Goal: Task Accomplishment & Management: Manage account settings

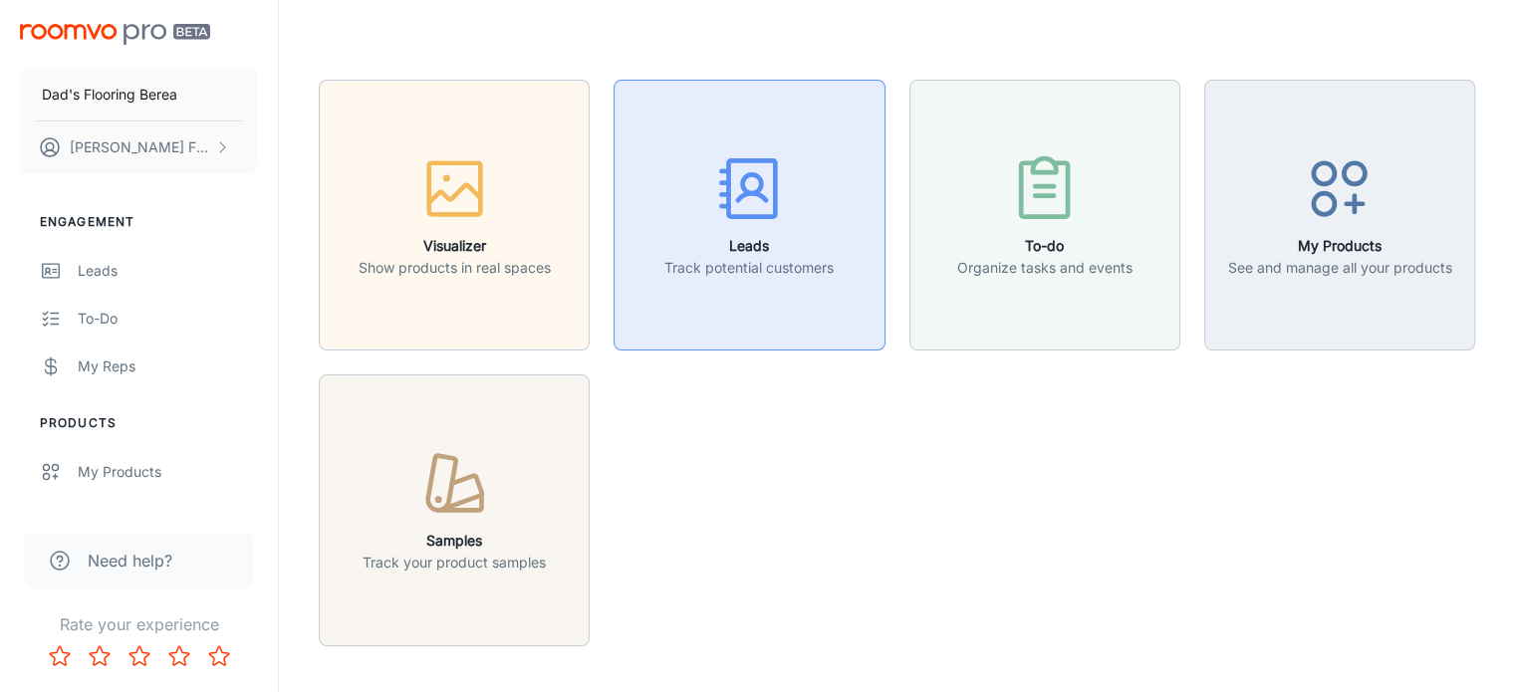
click at [780, 262] on p "Track potential customers" at bounding box center [748, 268] width 169 height 22
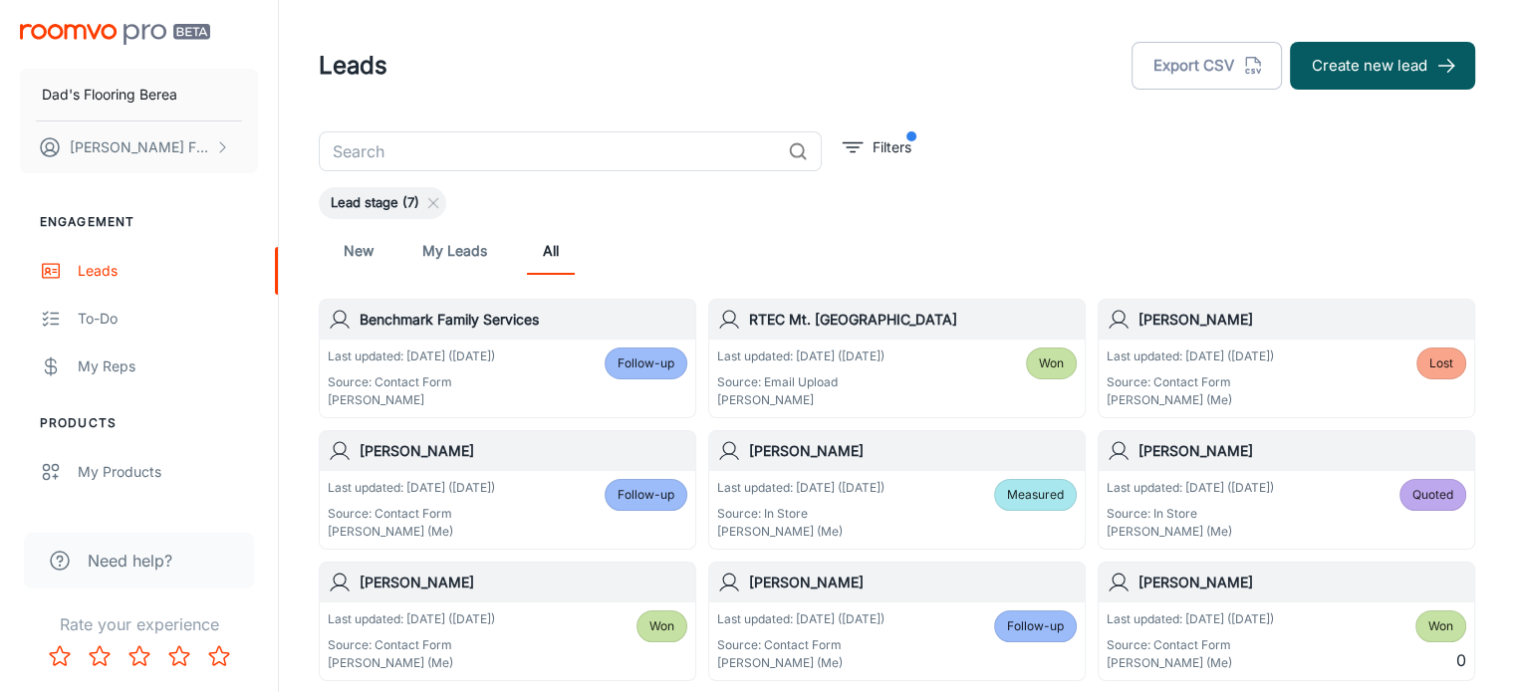
click at [522, 469] on div "[PERSON_NAME]" at bounding box center [508, 451] width 376 height 40
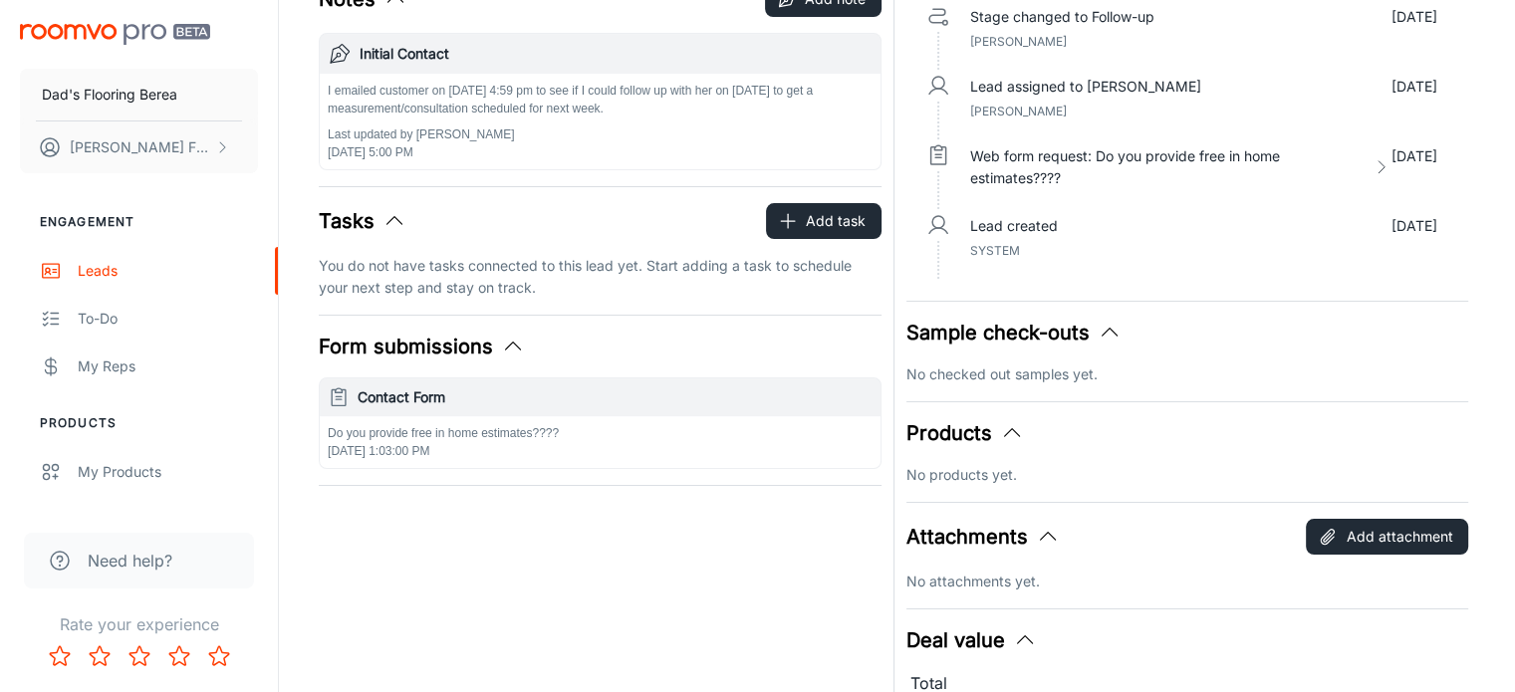
scroll to position [278, 0]
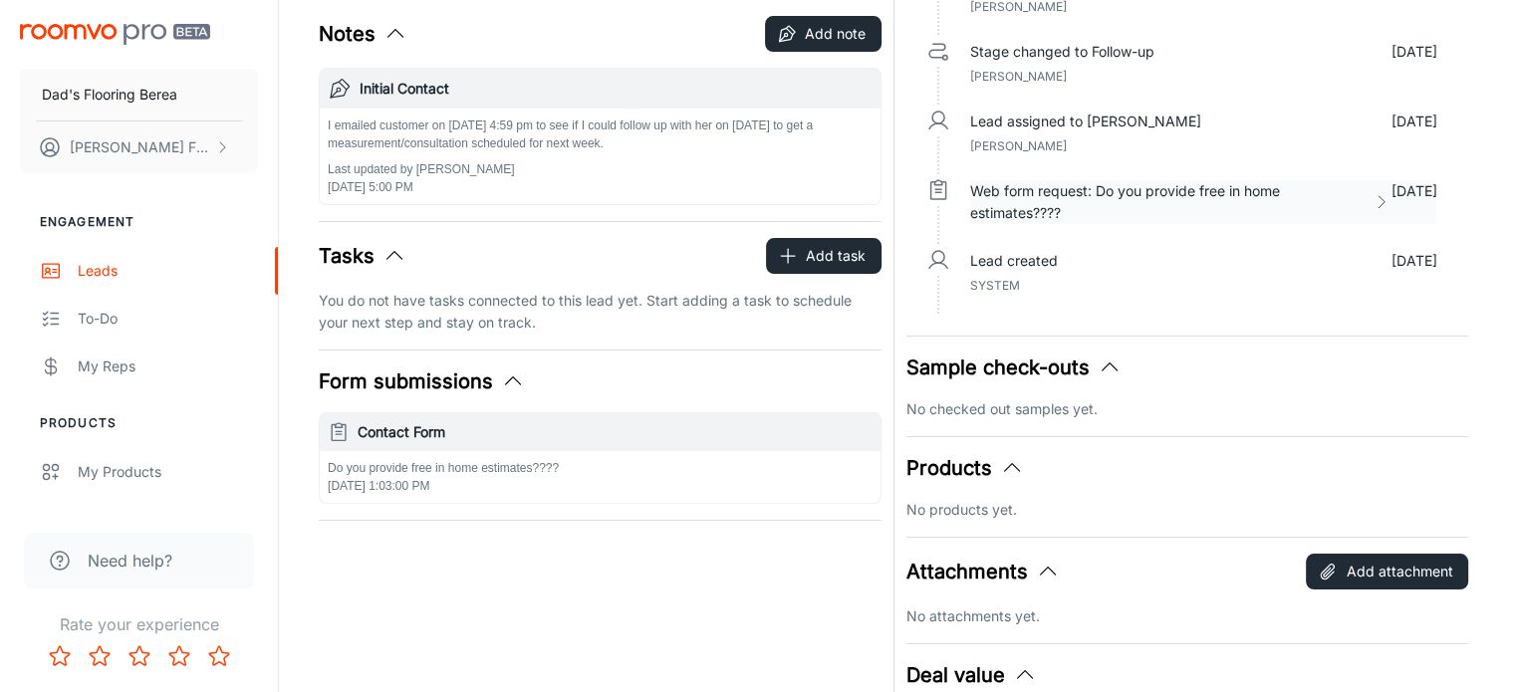
click at [1391, 202] on icon at bounding box center [1381, 202] width 19 height 20
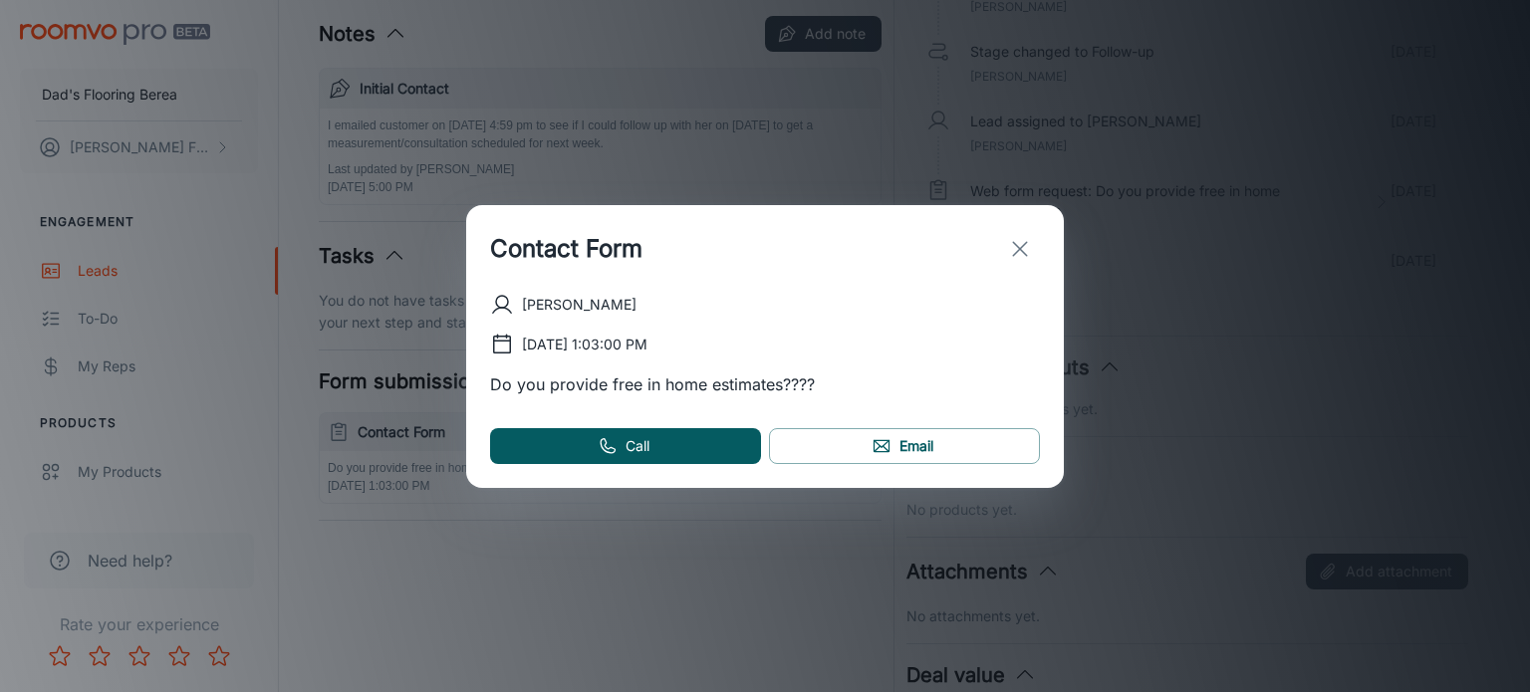
click at [1032, 247] on button "exit" at bounding box center [1020, 249] width 40 height 40
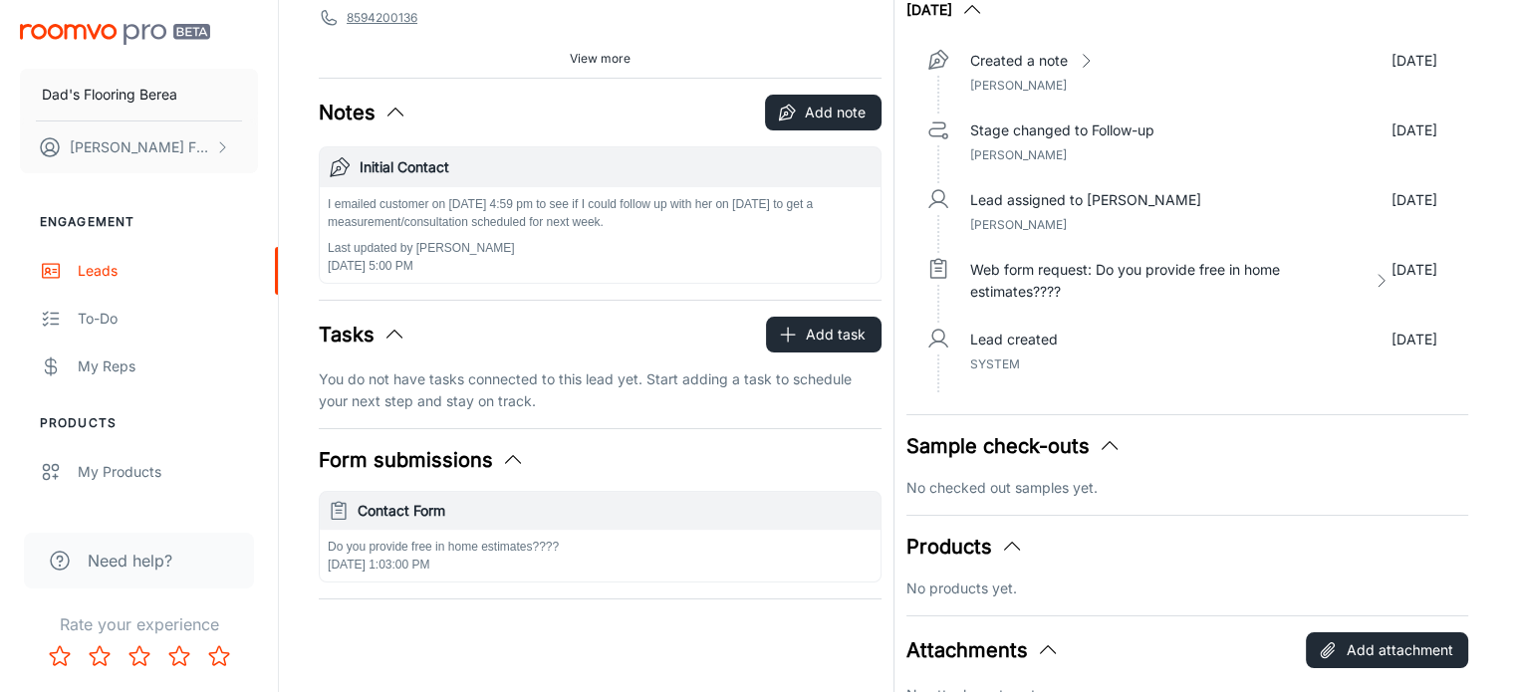
scroll to position [79, 0]
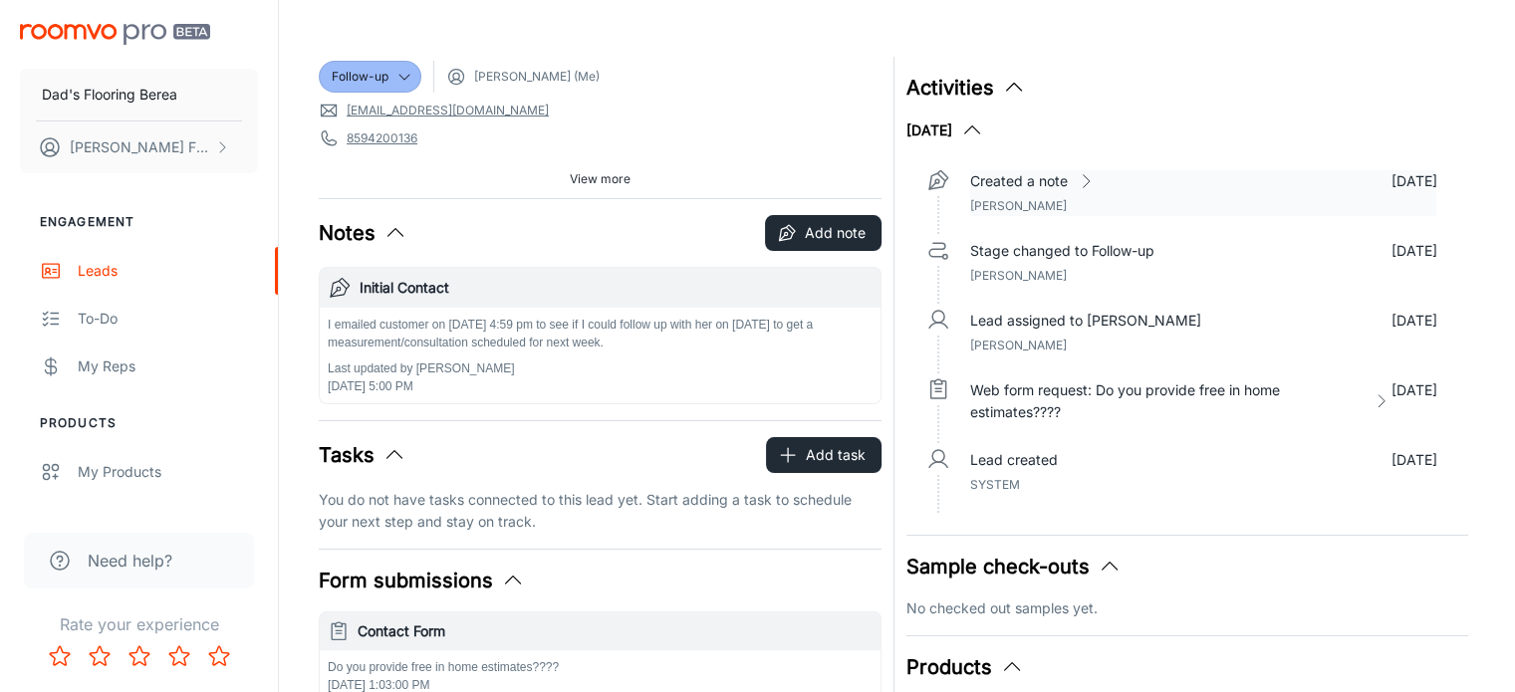
click at [1094, 189] on icon at bounding box center [1086, 181] width 20 height 20
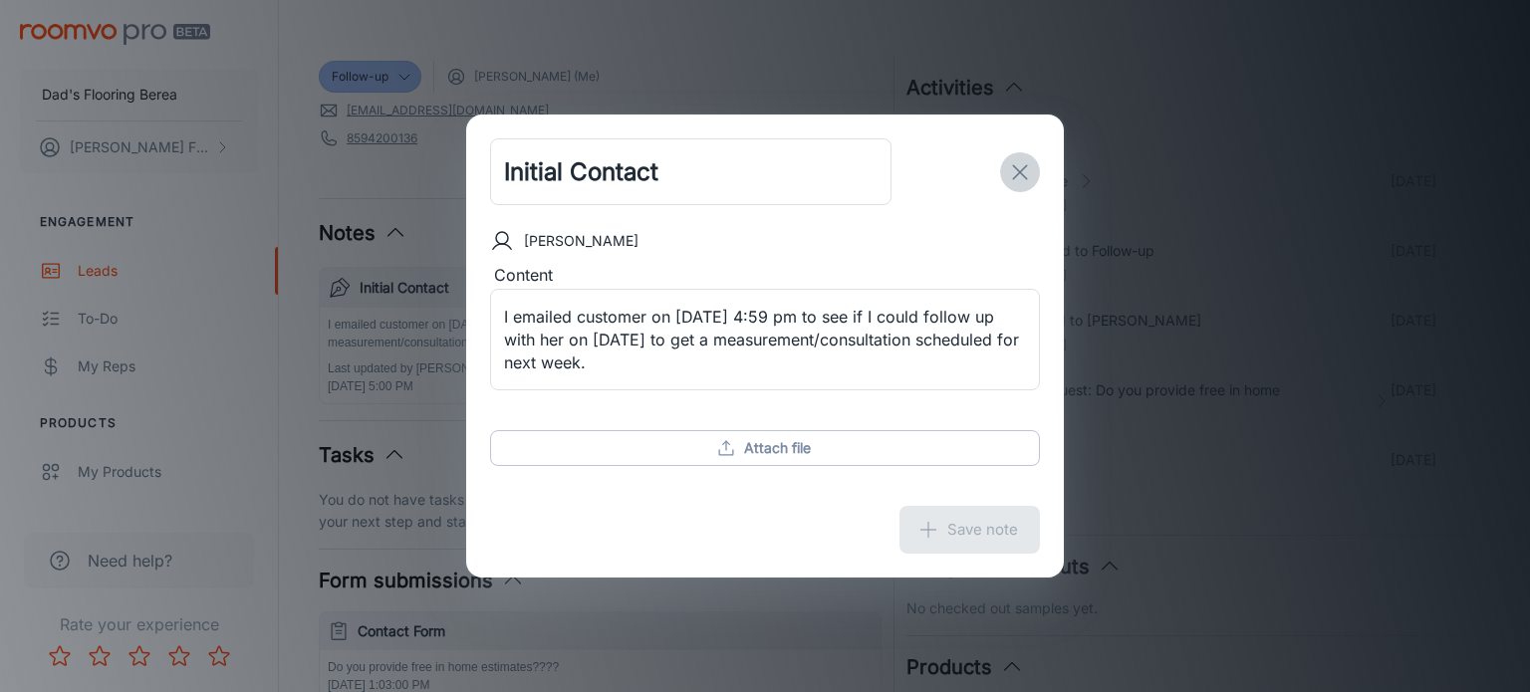
click at [1030, 161] on icon "exit" at bounding box center [1020, 172] width 24 height 24
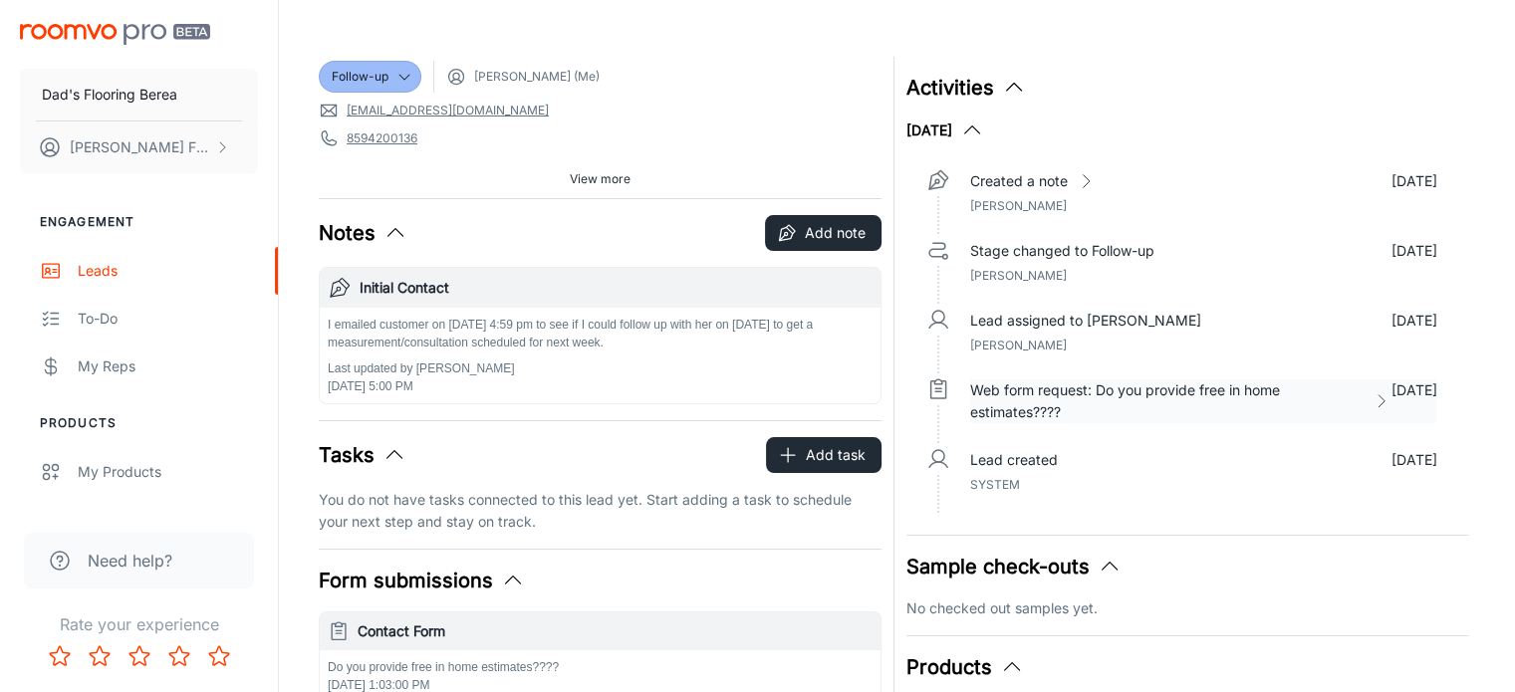
click at [1390, 411] on div "Web form request: Do you provide free in home estimates????" at bounding box center [1180, 402] width 421 height 44
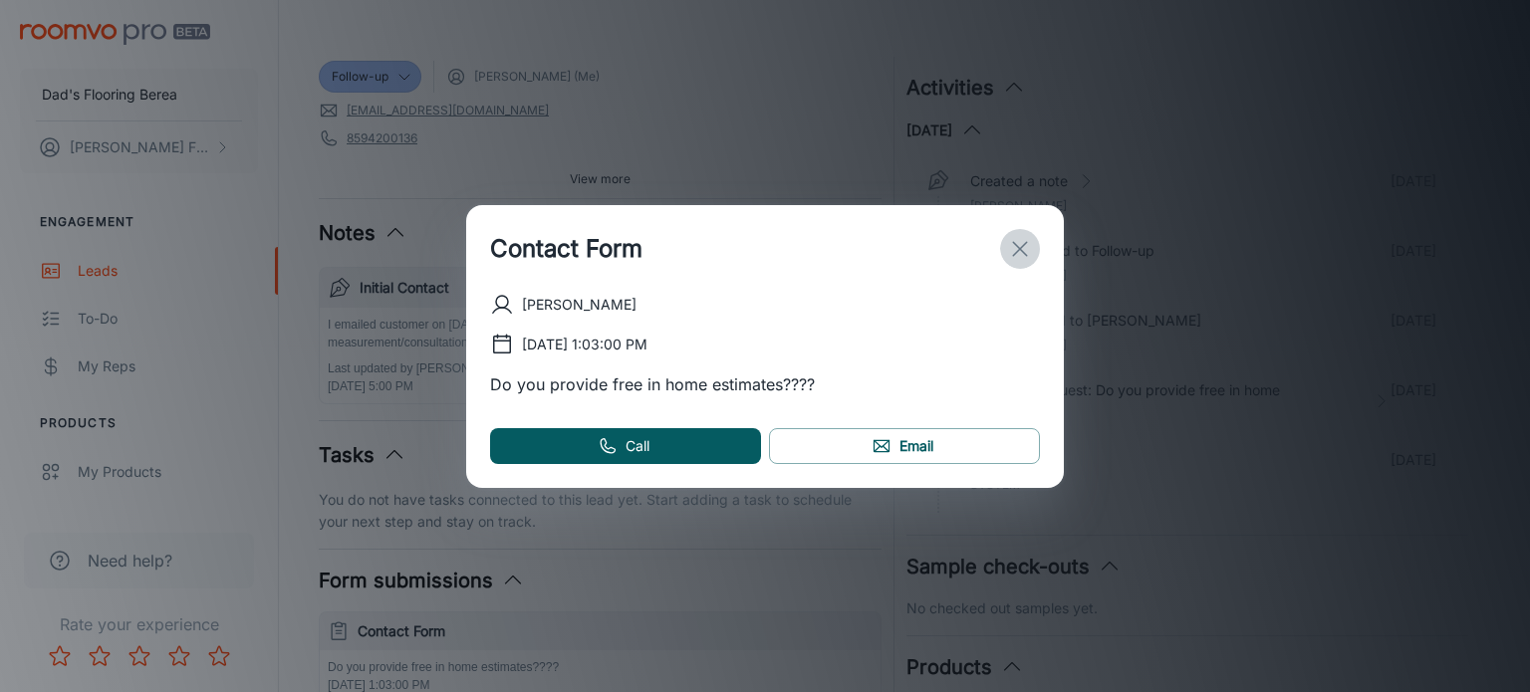
click at [1020, 237] on icon "exit" at bounding box center [1020, 249] width 24 height 24
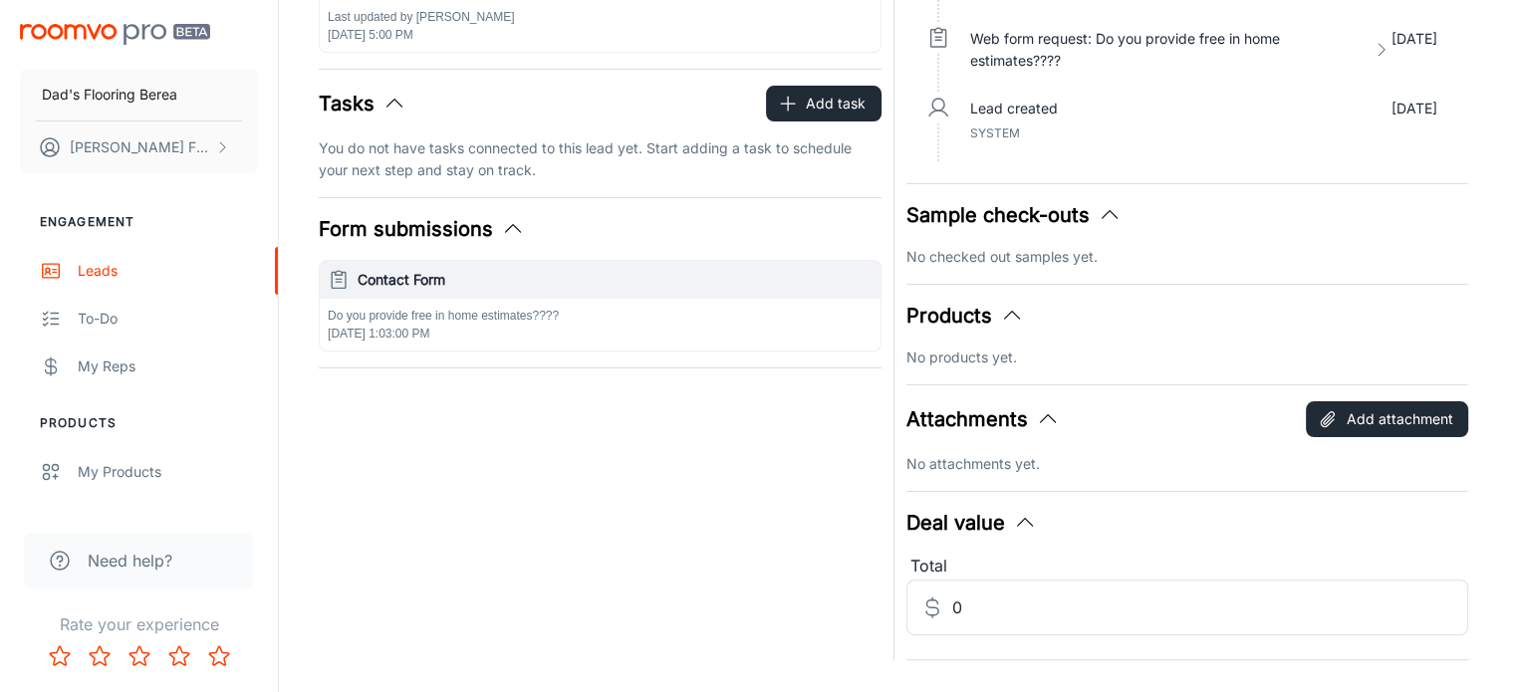
scroll to position [477, 0]
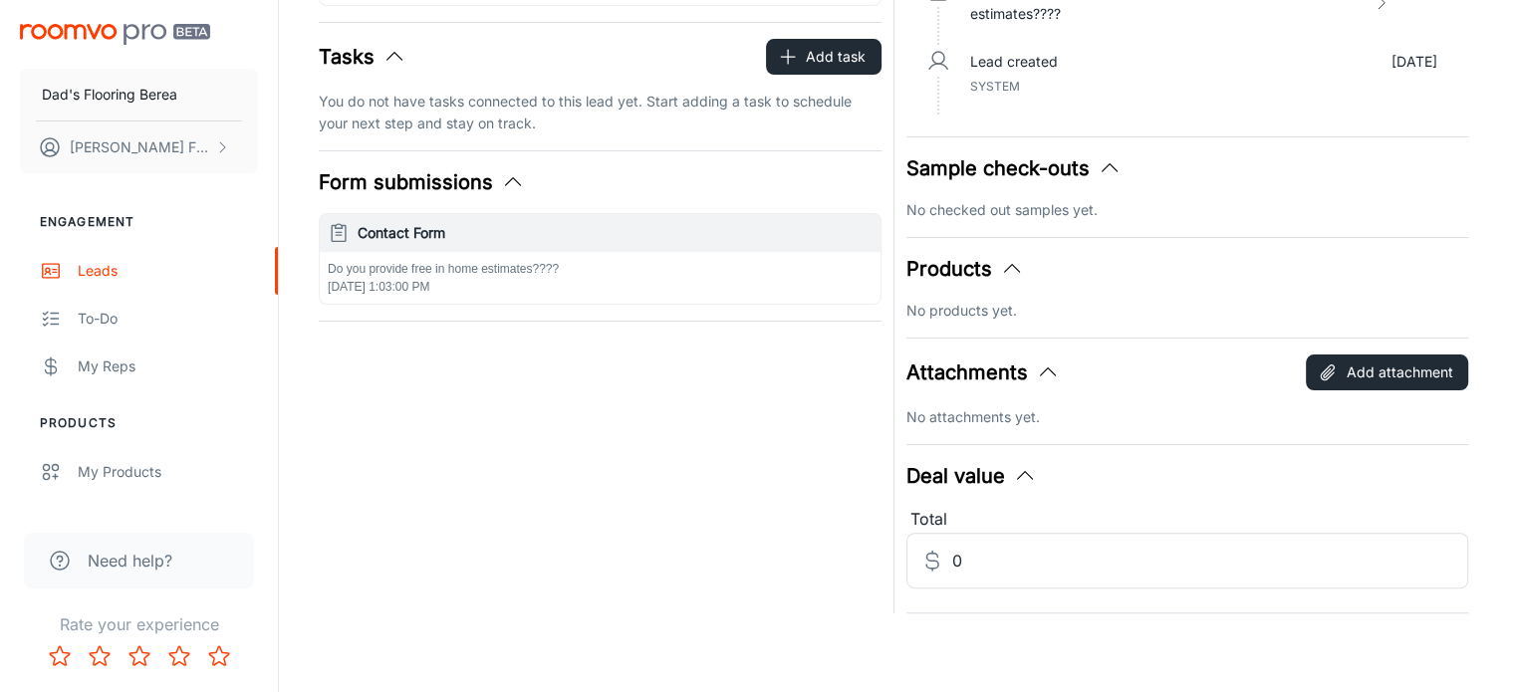
click at [633, 234] on h6 "Contact Form" at bounding box center [615, 233] width 515 height 22
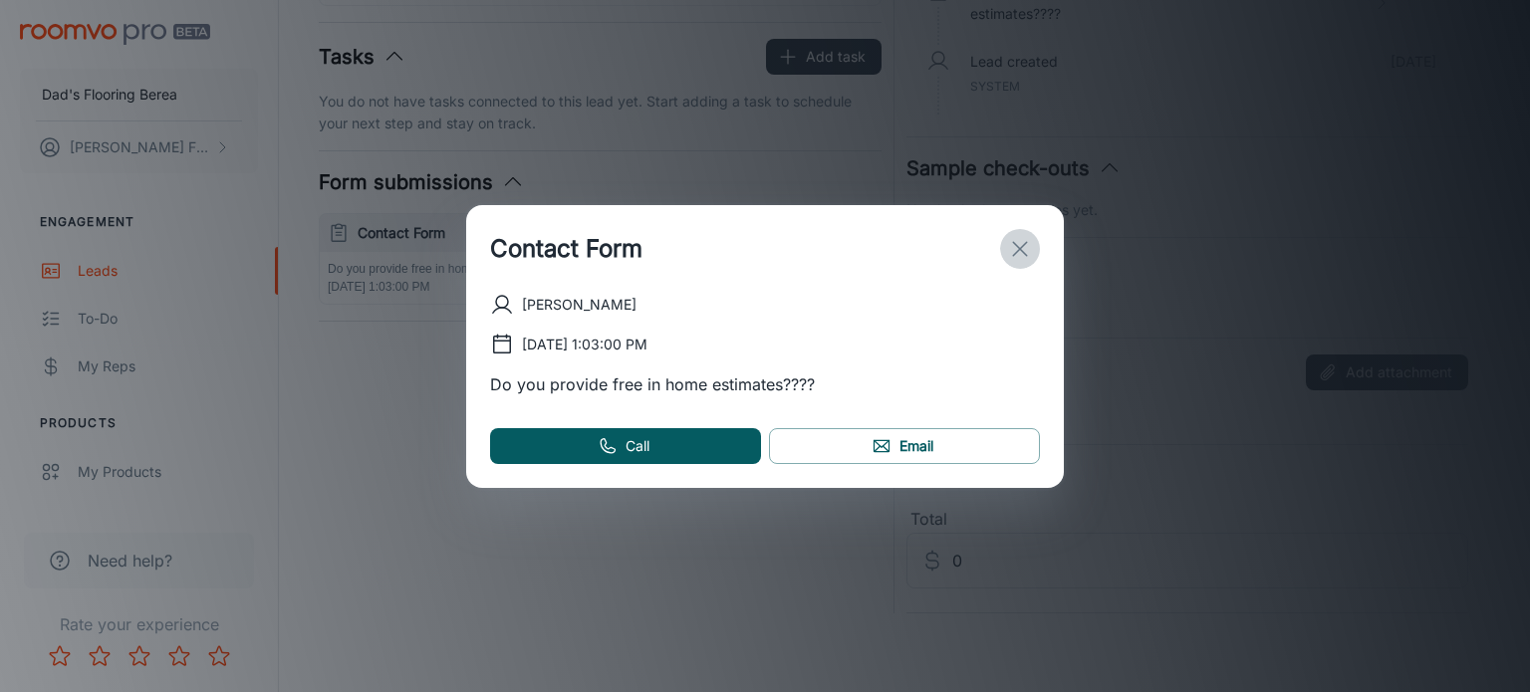
click at [1016, 250] on line "exit" at bounding box center [1020, 249] width 14 height 14
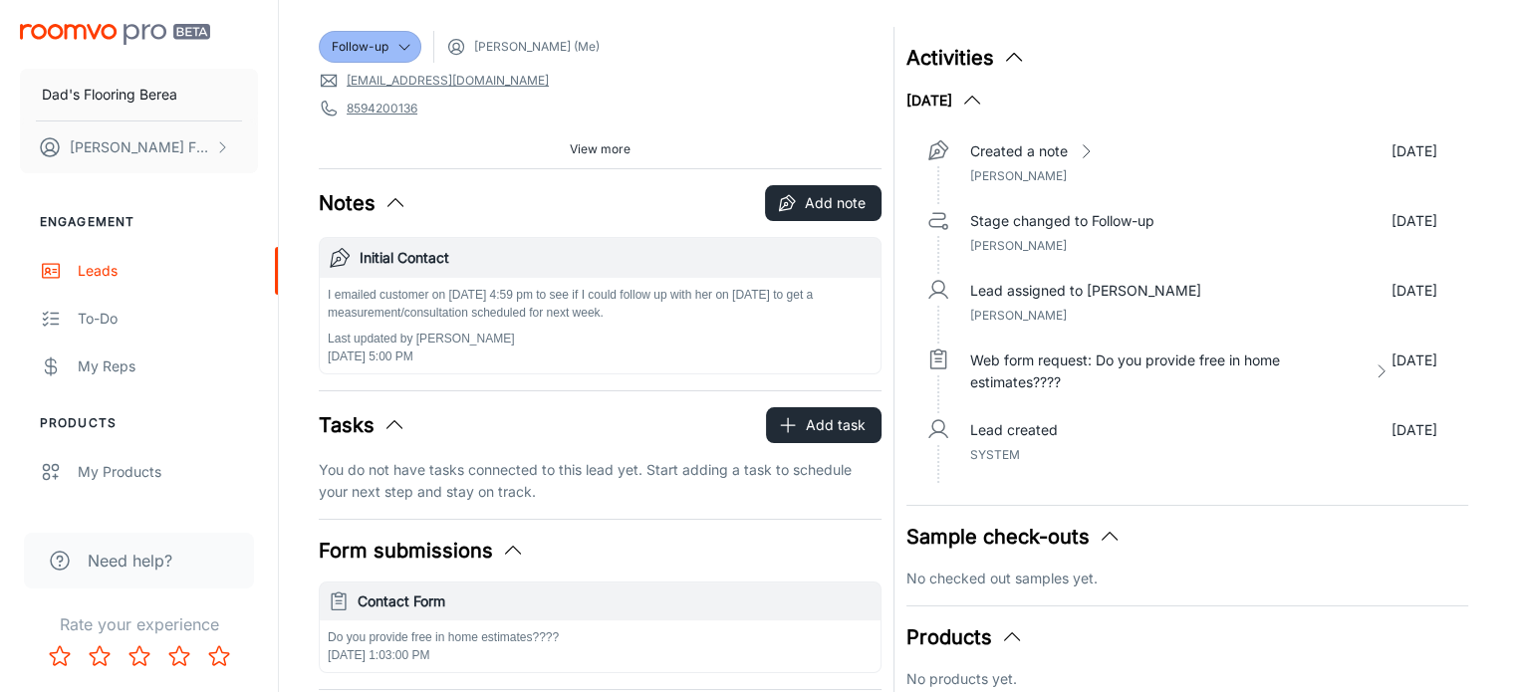
scroll to position [79, 0]
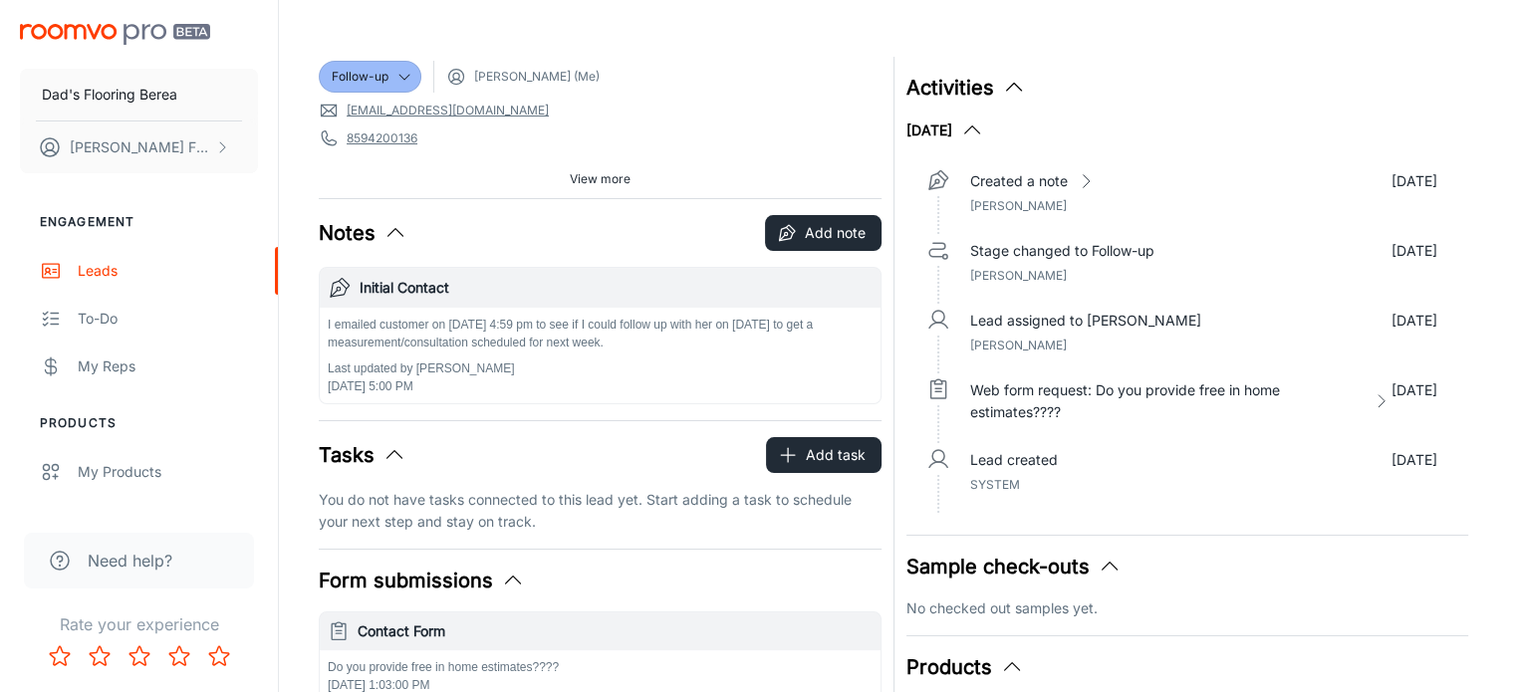
click at [598, 184] on span "View more" at bounding box center [600, 179] width 61 height 18
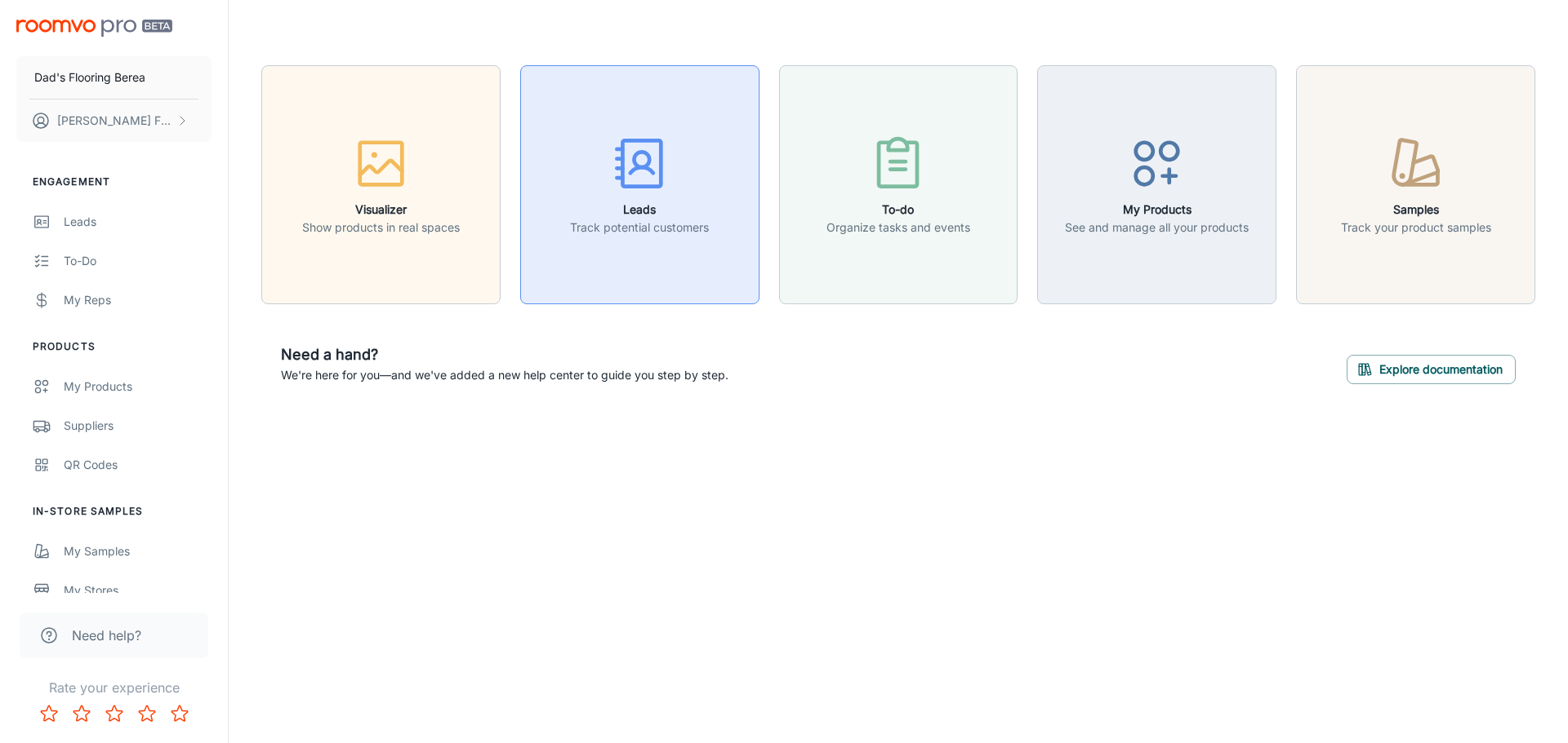
click at [646, 238] on button "Leads Track potential customers" at bounding box center [640, 185] width 239 height 239
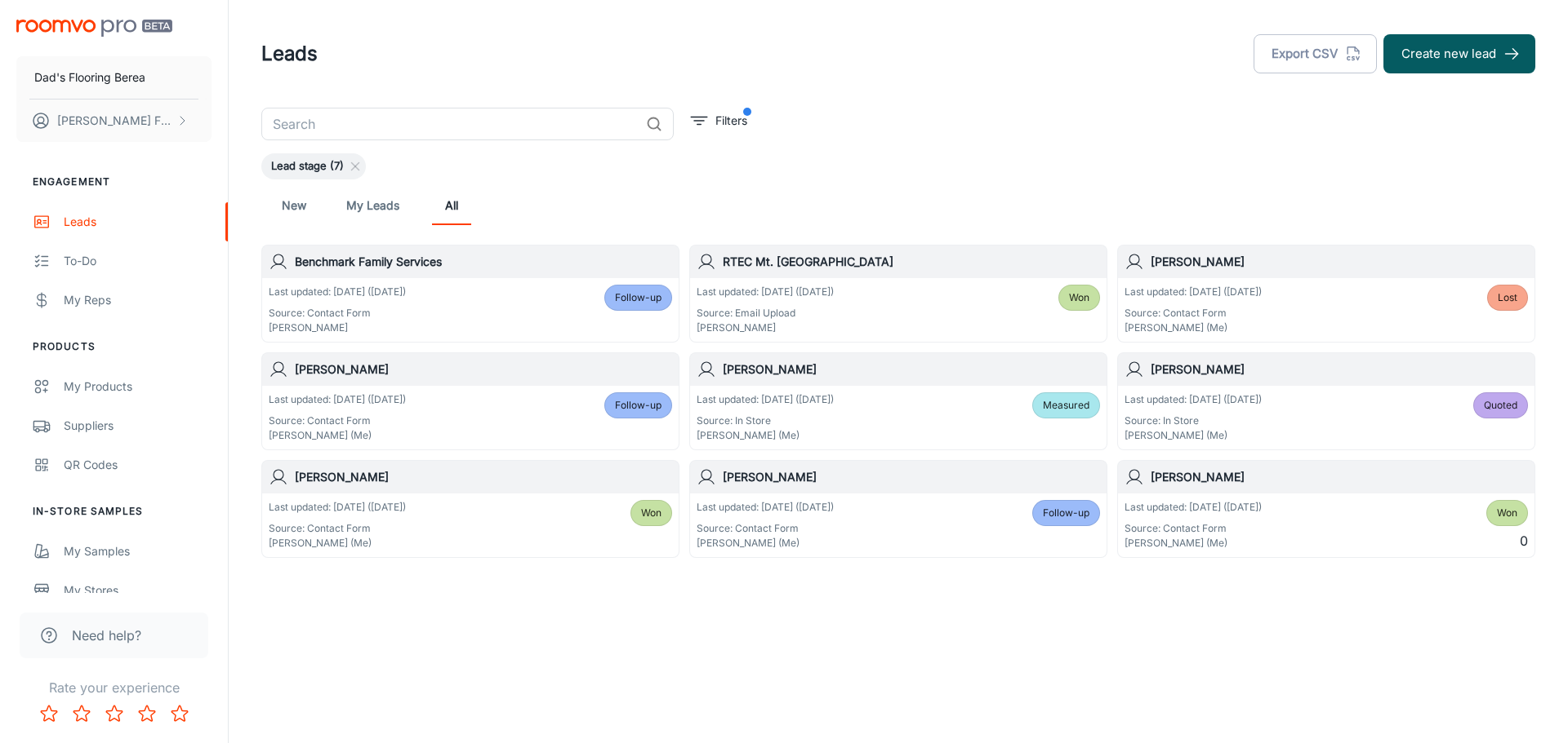
click at [463, 375] on h6 "[PERSON_NAME]" at bounding box center [484, 369] width 377 height 18
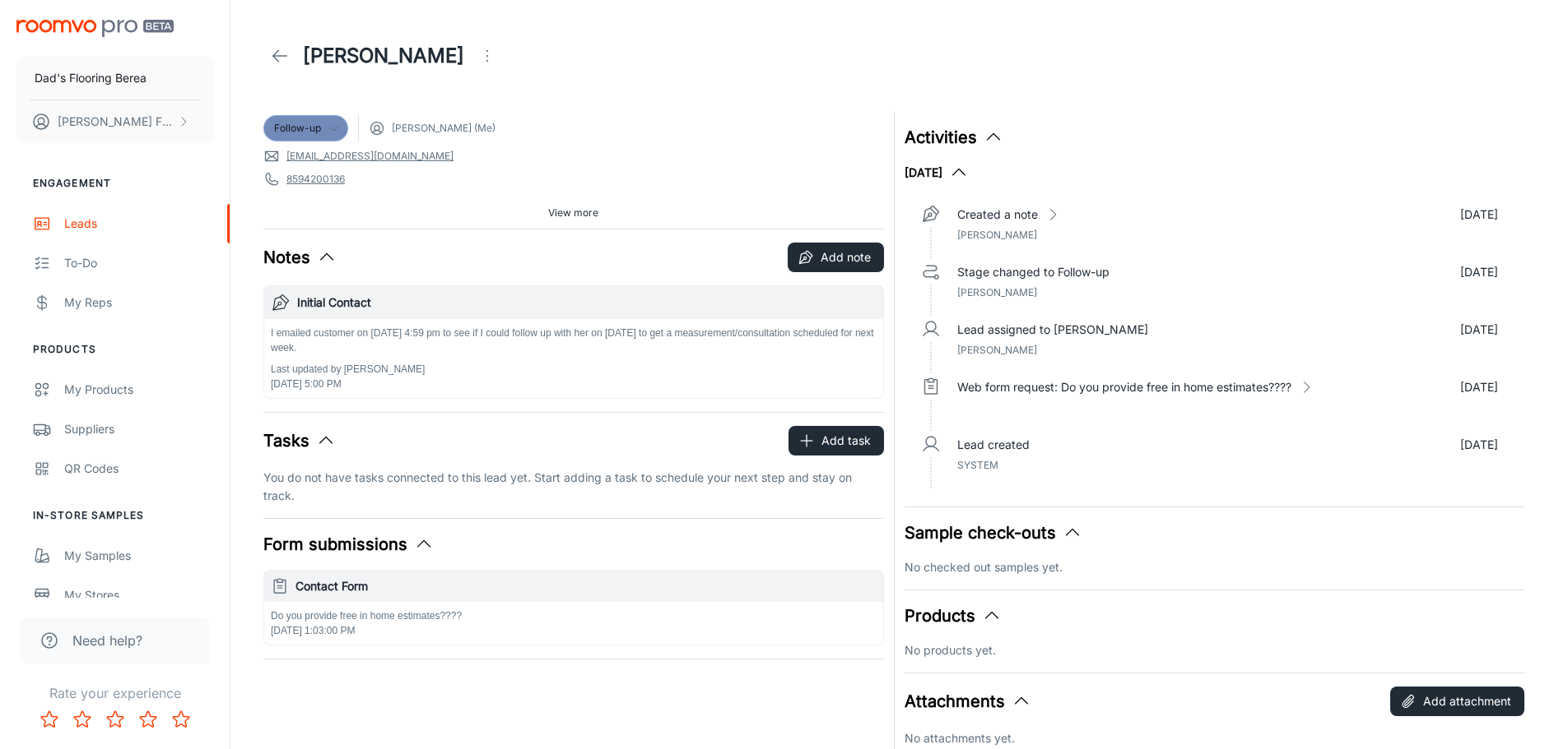
click at [329, 121] on icon at bounding box center [334, 128] width 13 height 13
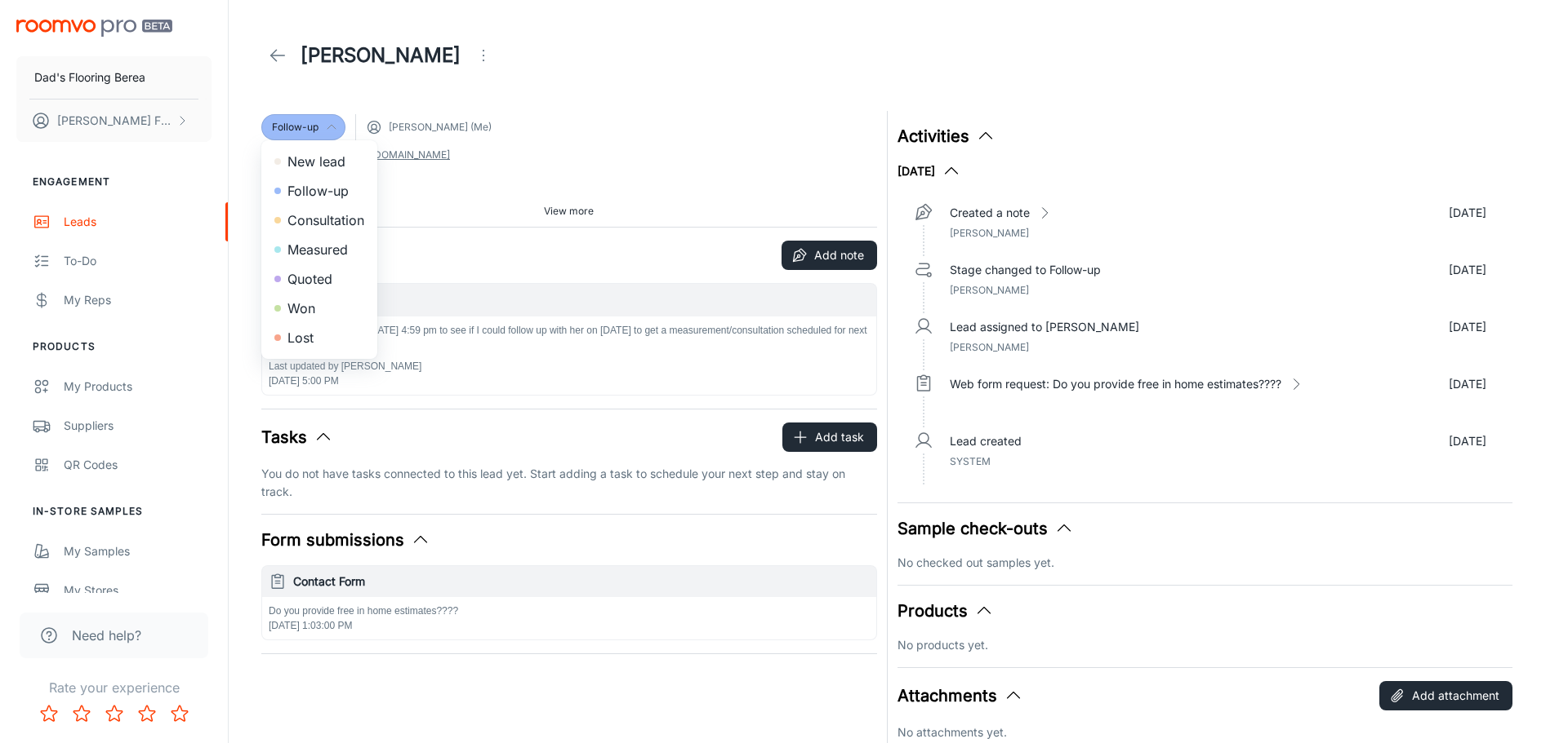
click at [333, 273] on li "Quoted" at bounding box center [319, 279] width 116 height 29
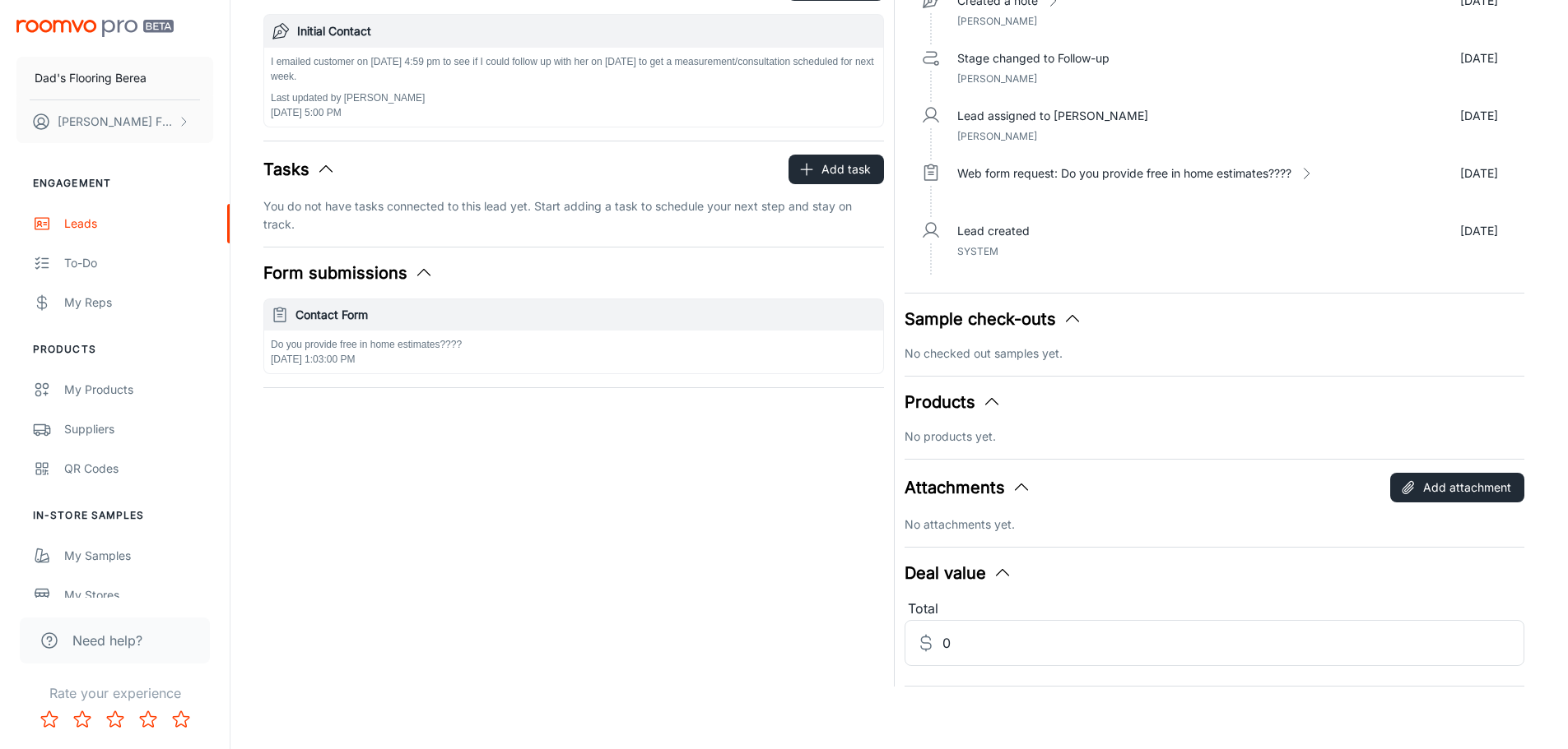
scroll to position [275, 0]
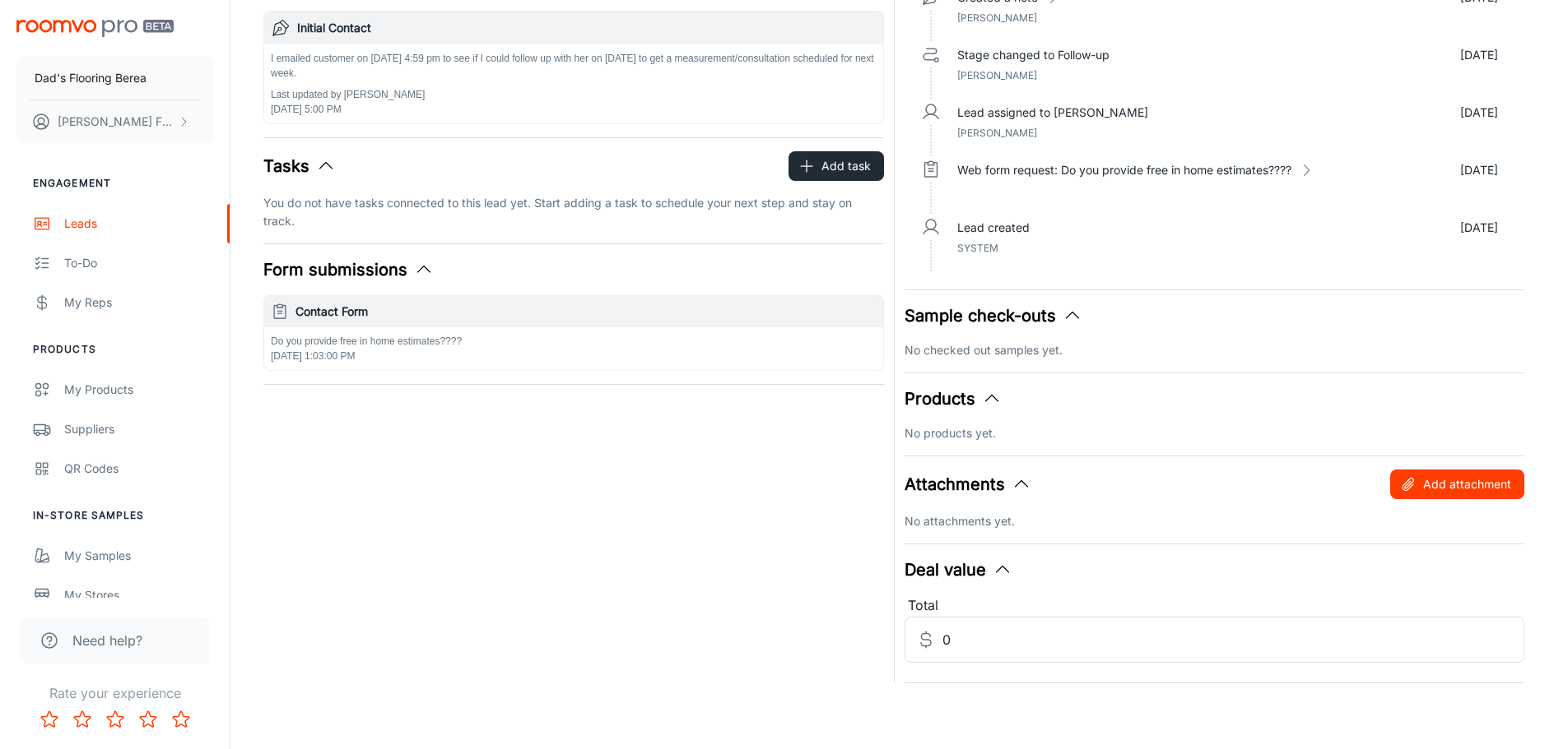
click at [1450, 495] on button "Add attachment" at bounding box center [1456, 485] width 134 height 30
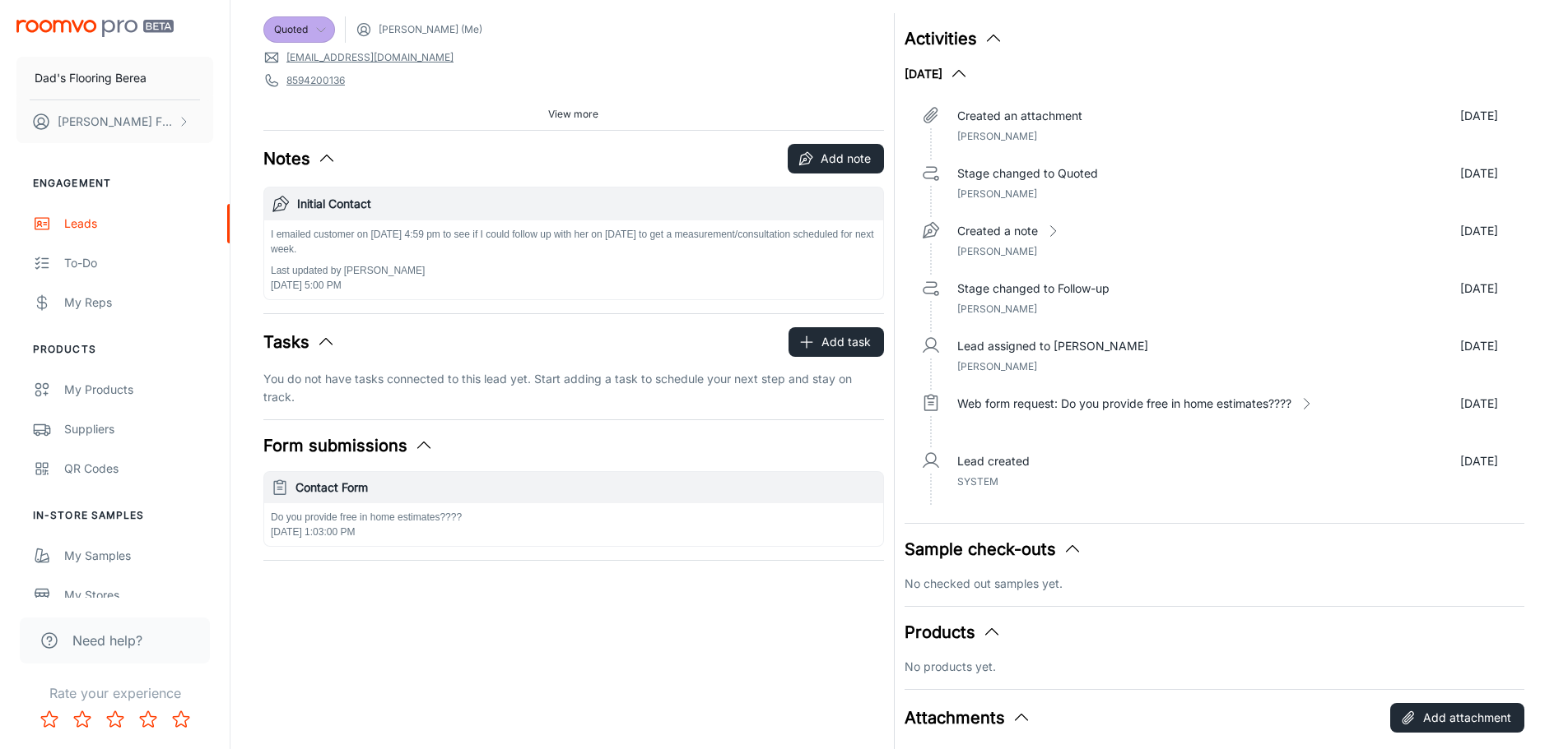
scroll to position [380, 0]
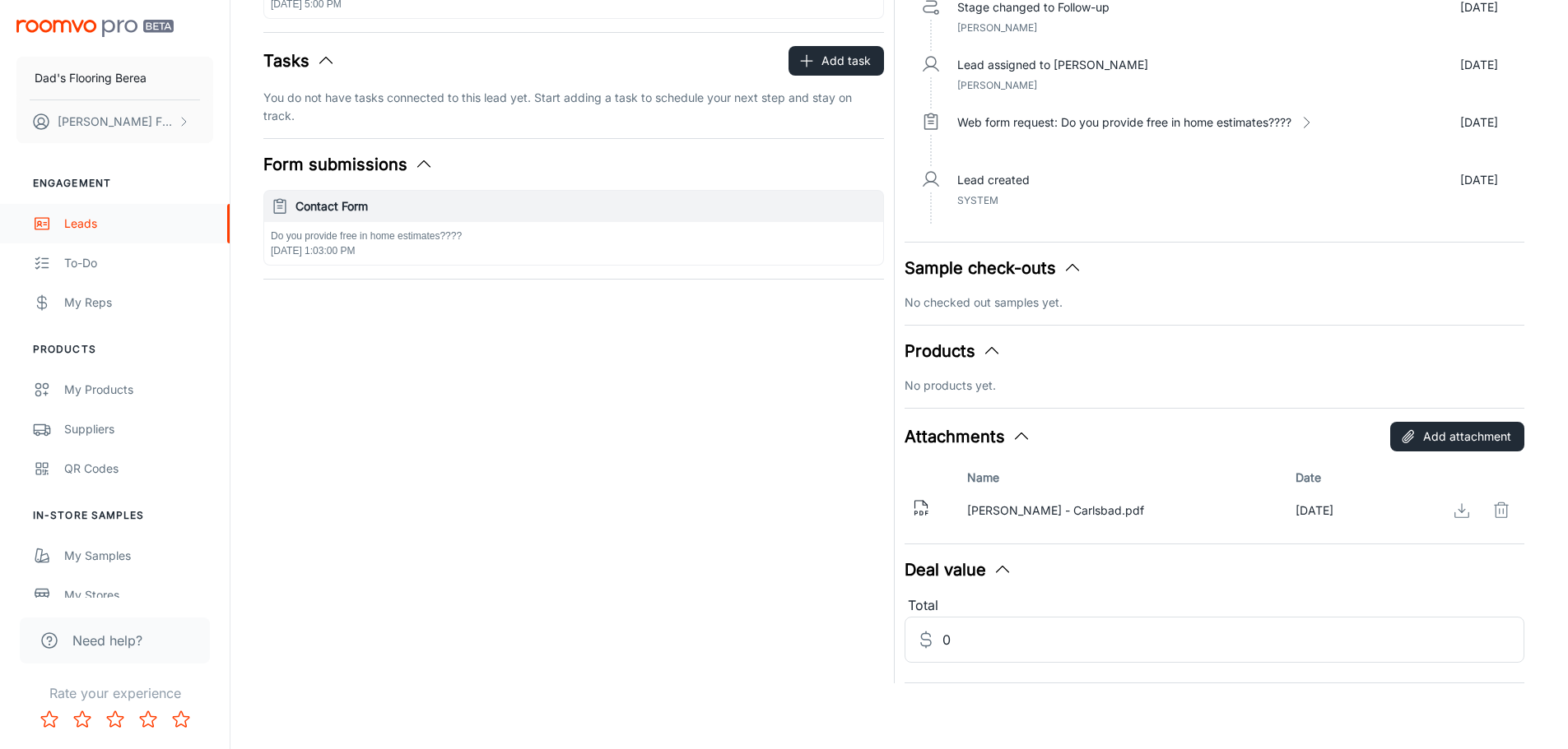
click at [104, 221] on div "Leads" at bounding box center [139, 224] width 149 height 18
